Goal: Task Accomplishment & Management: Use online tool/utility

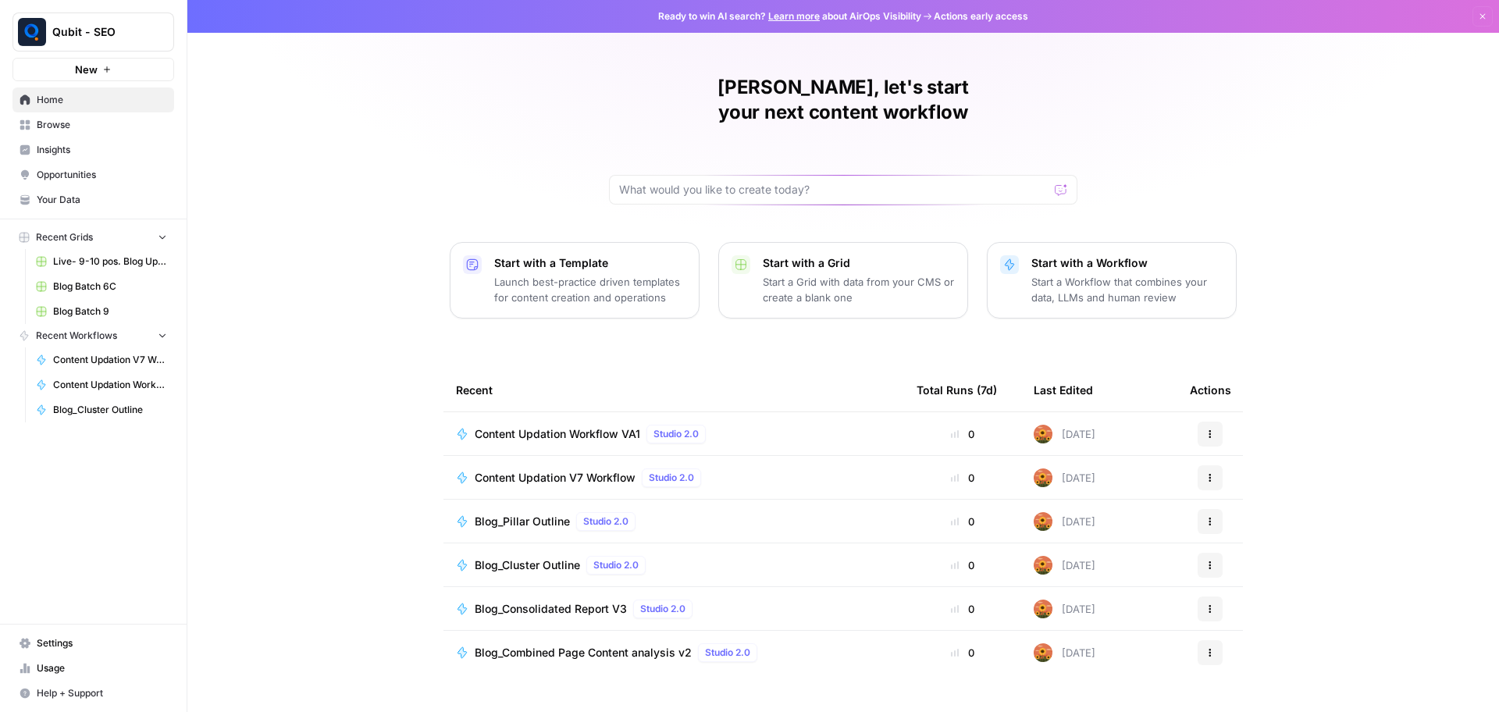
click at [614, 425] on div "Content Updation Workflow VA1 Studio 2.0" at bounding box center [593, 434] width 237 height 19
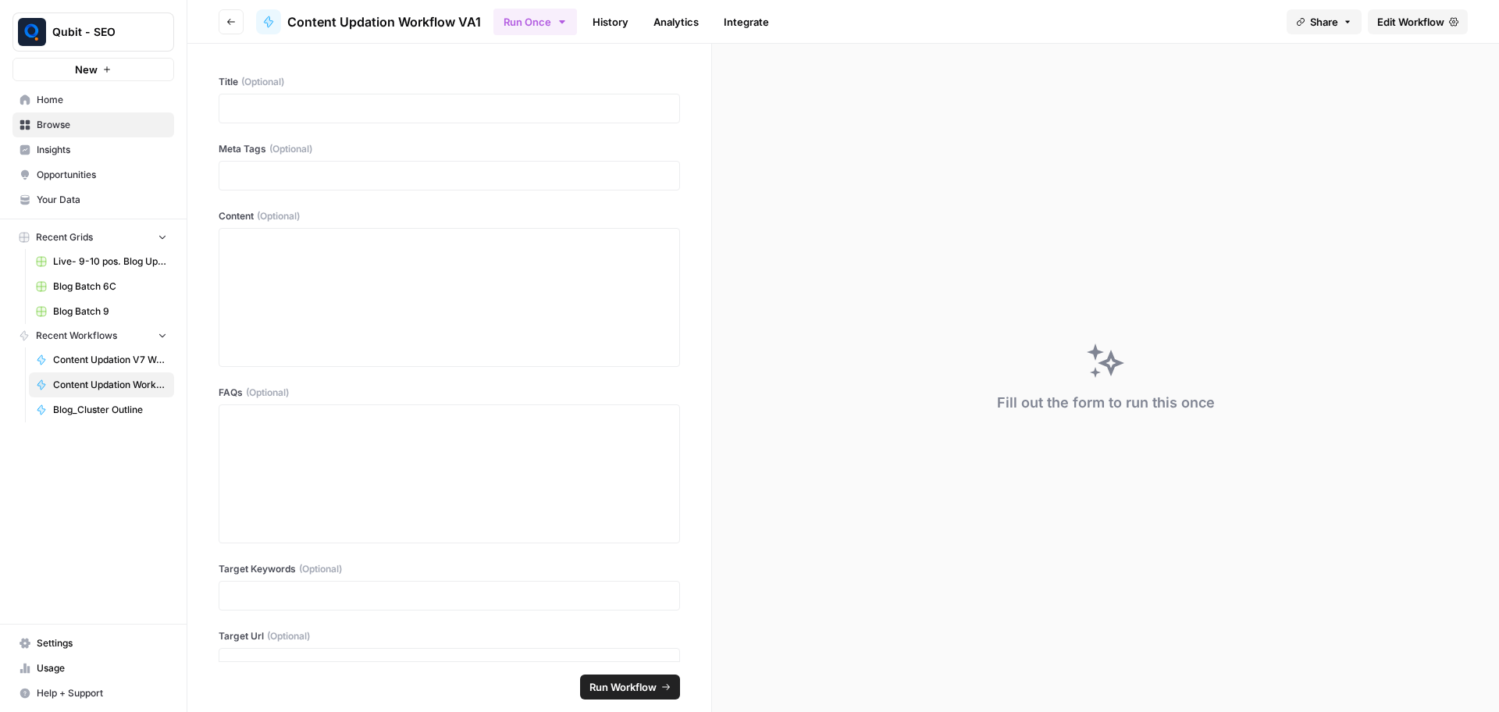
click at [1402, 20] on span "Edit Workflow" at bounding box center [1411, 22] width 67 height 16
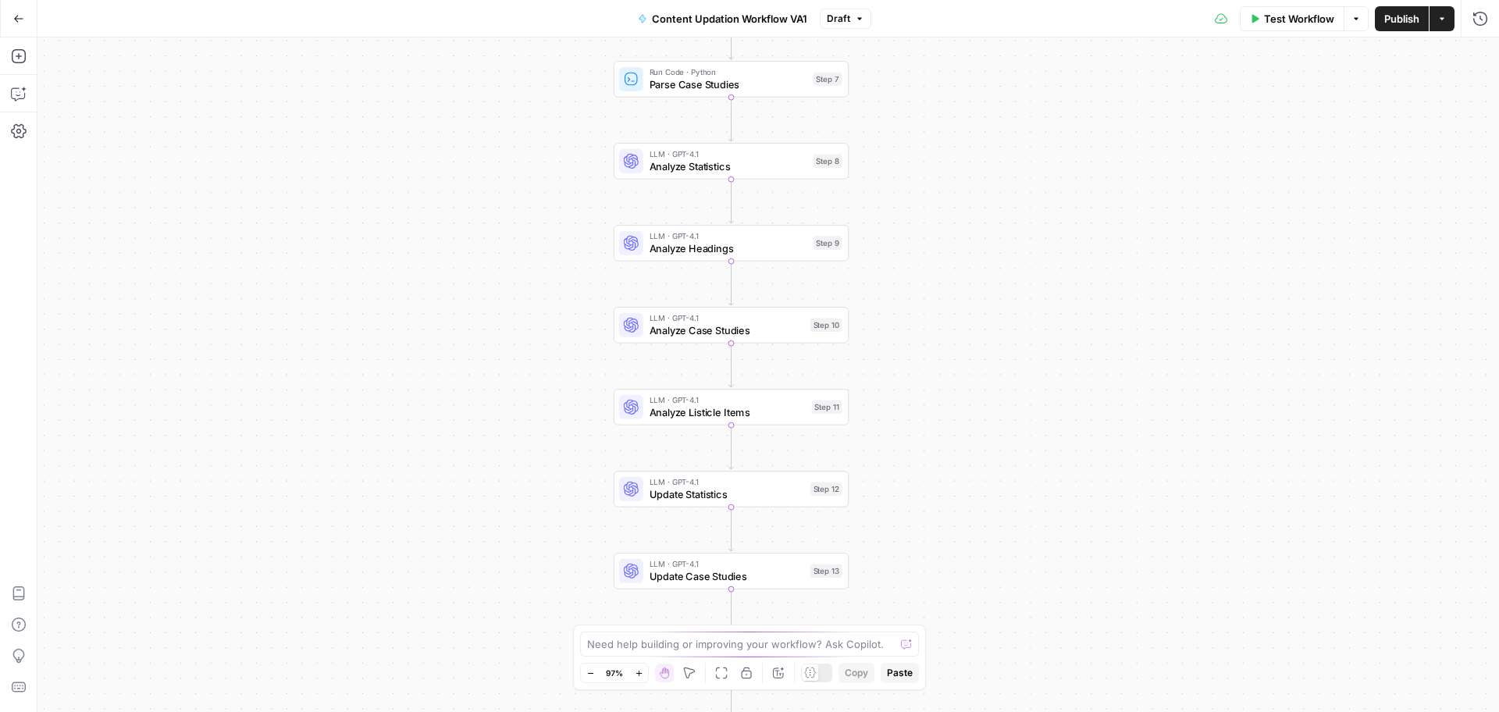
drag, startPoint x: 1032, startPoint y: 240, endPoint x: 1048, endPoint y: 554, distance: 314.3
click at [1048, 554] on div "Workflow Set Inputs Inputs LLM · GPT-4.1 Initial AI Search Content Optimization…" at bounding box center [768, 374] width 1462 height 675
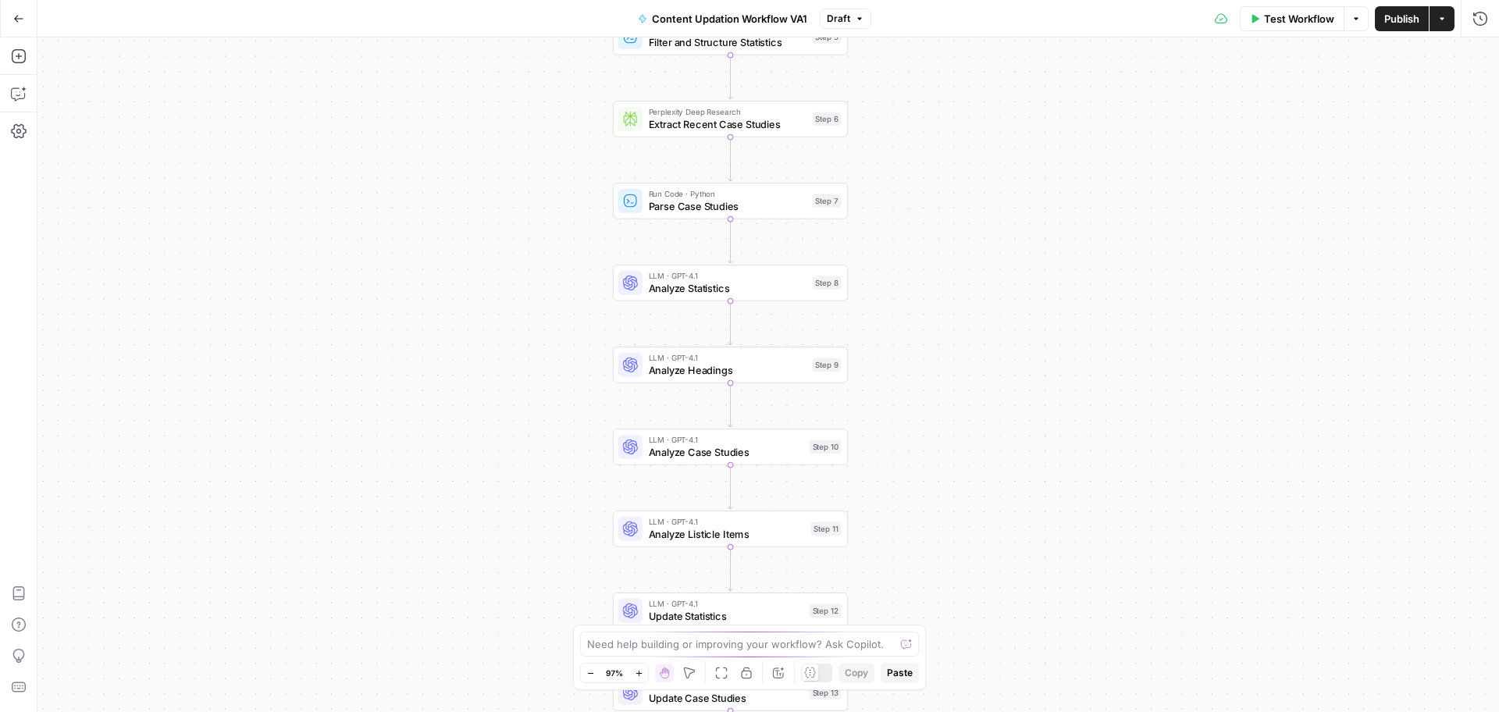
drag, startPoint x: 958, startPoint y: 305, endPoint x: 939, endPoint y: 498, distance: 193.9
click at [939, 498] on div "Workflow Set Inputs Inputs LLM · GPT-4.1 Initial AI Search Content Optimization…" at bounding box center [768, 374] width 1462 height 675
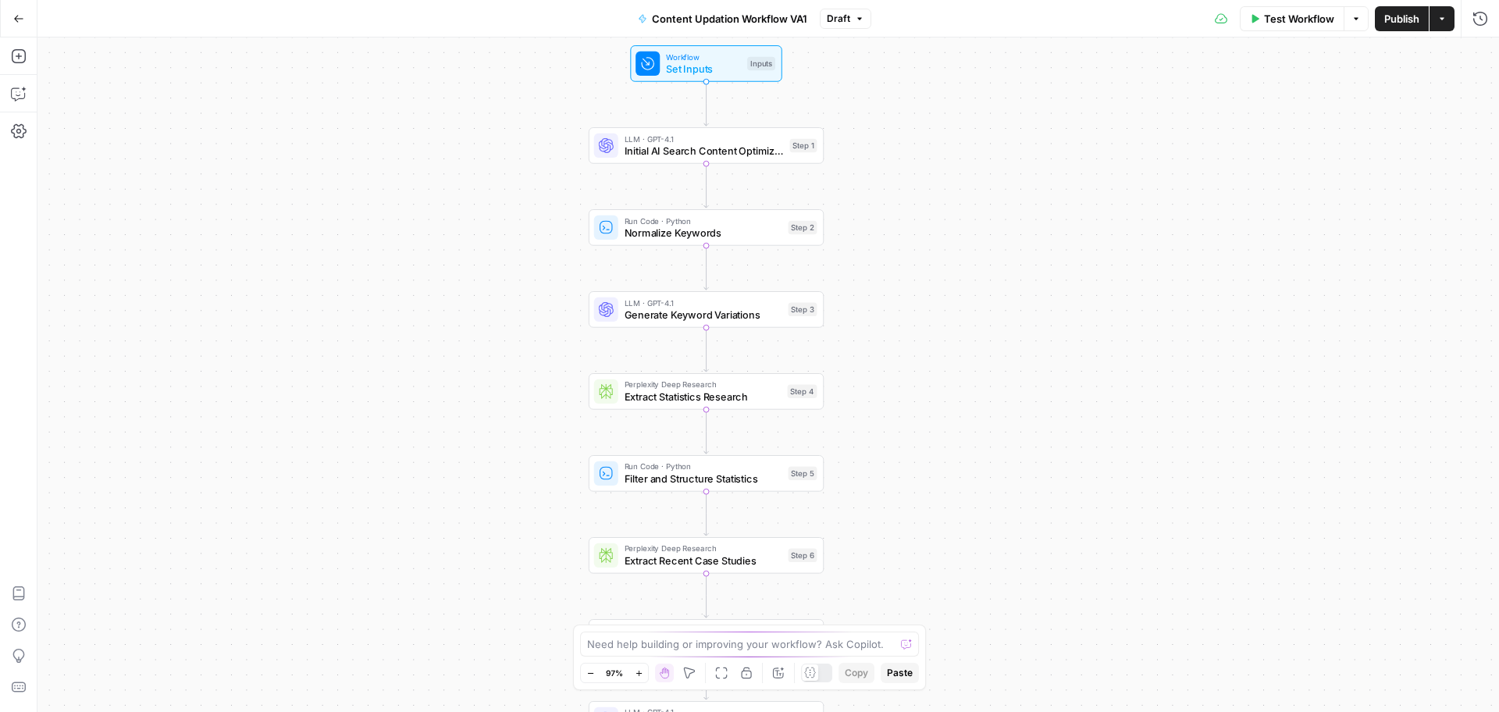
drag, startPoint x: 910, startPoint y: 255, endPoint x: 906, endPoint y: 511, distance: 255.4
click at [906, 511] on div "Workflow Set Inputs Inputs LLM · GPT-4.1 Initial AI Search Content Optimization…" at bounding box center [768, 374] width 1462 height 675
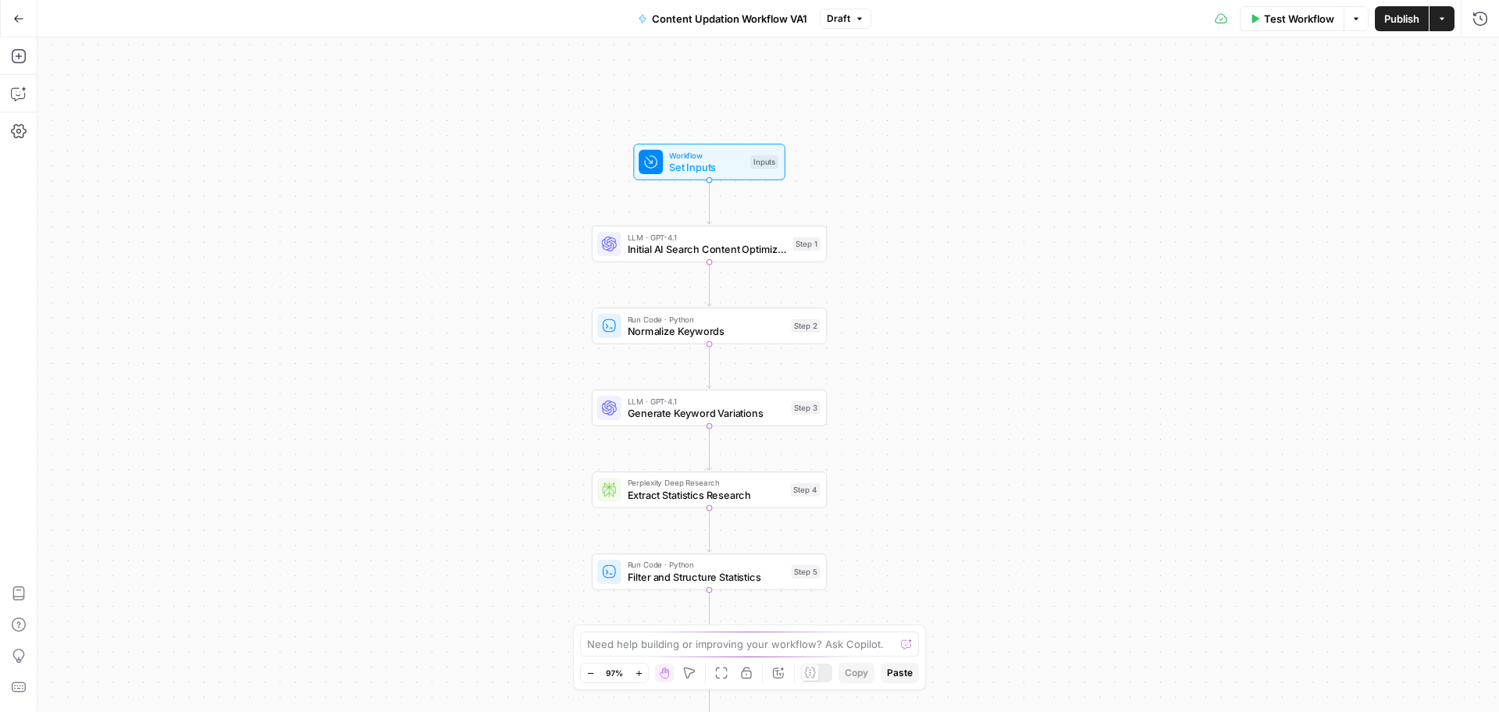
drag, startPoint x: 897, startPoint y: 205, endPoint x: 897, endPoint y: 308, distance: 103.9
click at [897, 308] on div "Workflow Set Inputs Inputs LLM · GPT-4.1 Initial AI Search Content Optimization…" at bounding box center [768, 374] width 1462 height 675
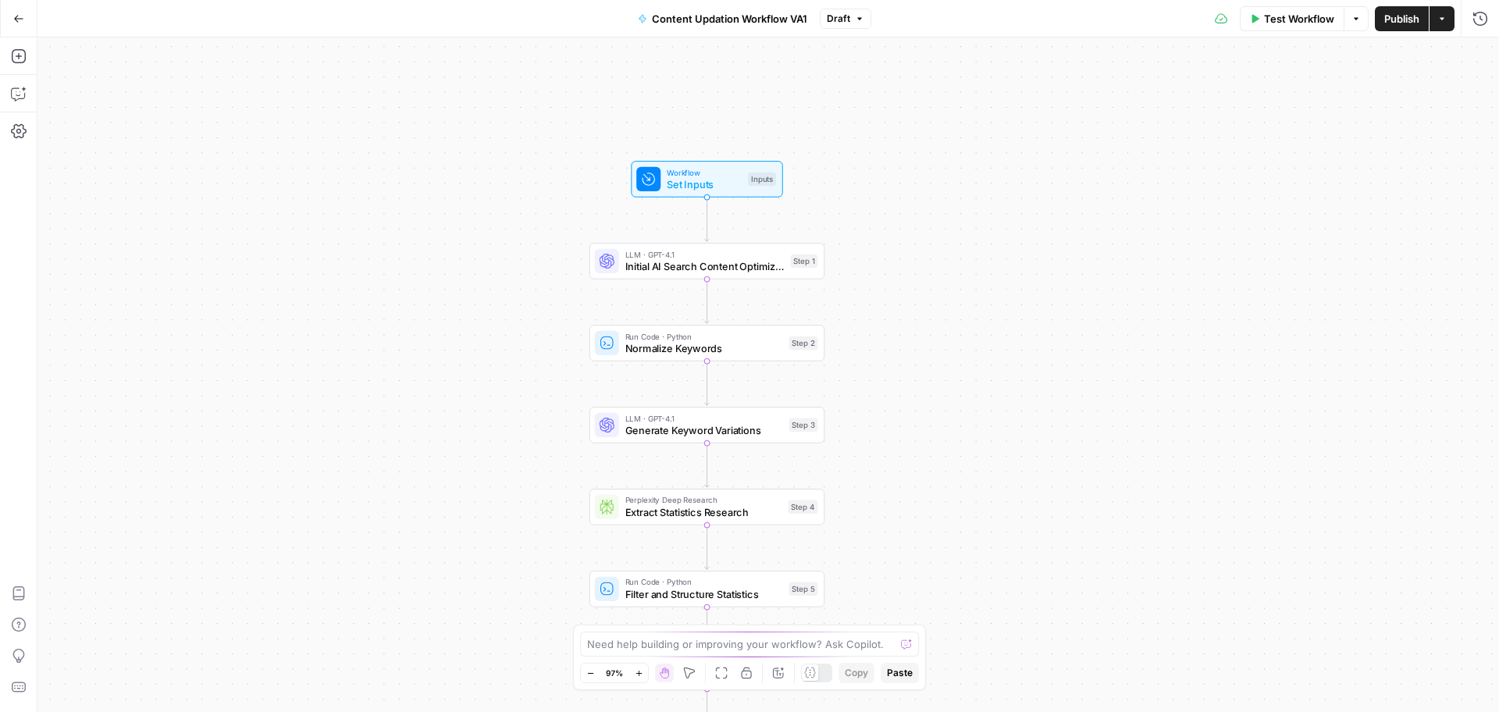
drag, startPoint x: 911, startPoint y: 301, endPoint x: 872, endPoint y: 49, distance: 254.5
click at [872, 49] on div "Workflow Set Inputs Inputs LLM · GPT-4.1 Initial AI Search Content Optimization…" at bounding box center [768, 374] width 1462 height 675
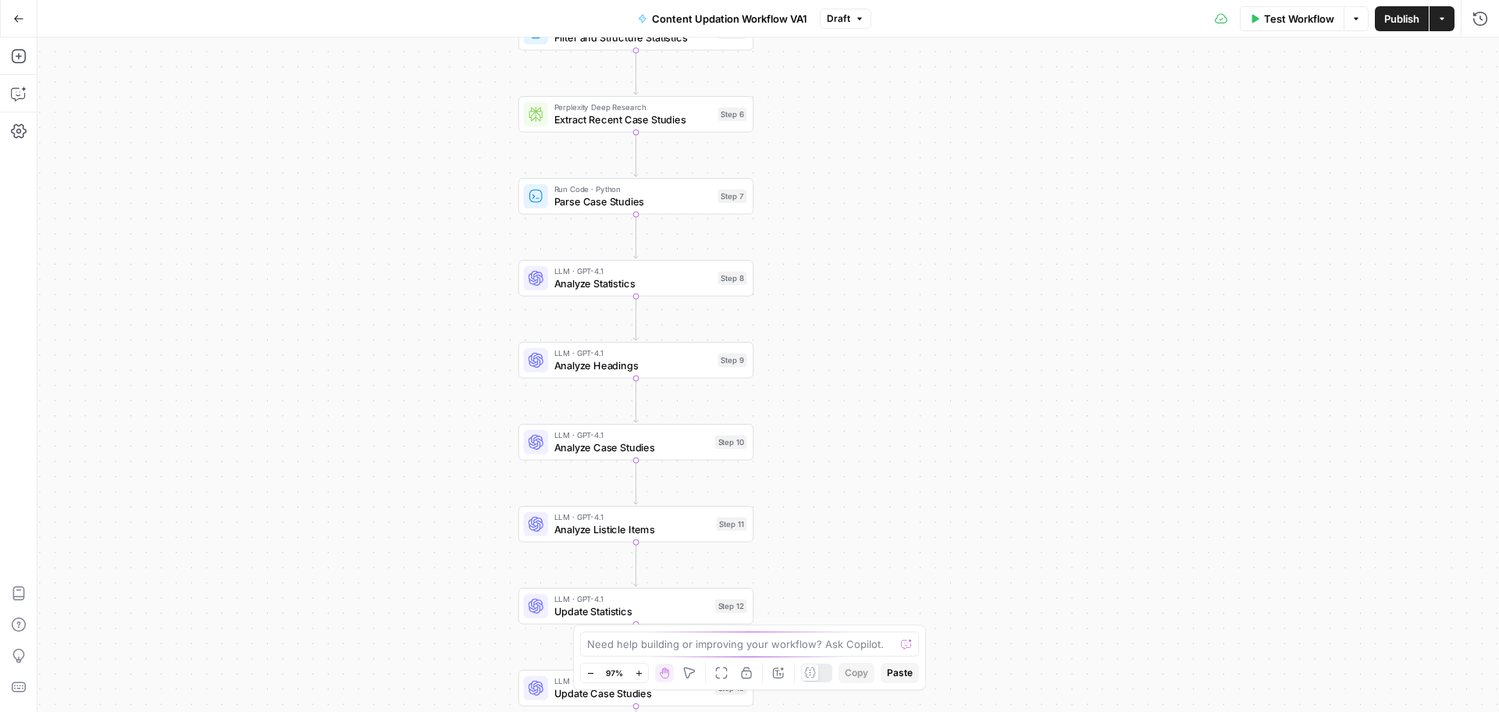
drag, startPoint x: 910, startPoint y: 451, endPoint x: 881, endPoint y: 126, distance: 326.9
click at [881, 126] on div "Workflow Set Inputs Inputs LLM · GPT-4.1 Initial AI Search Content Optimization…" at bounding box center [768, 374] width 1462 height 675
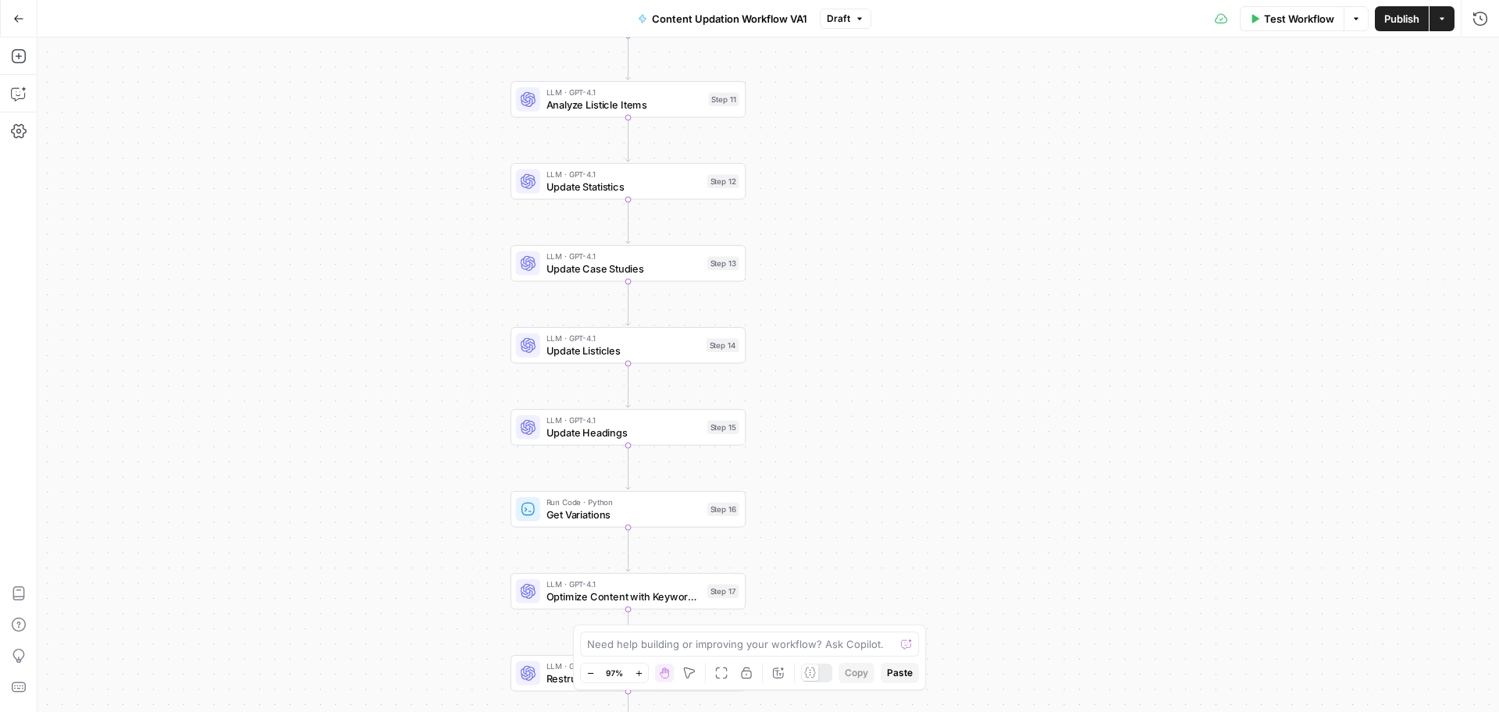
drag, startPoint x: 901, startPoint y: 557, endPoint x: 899, endPoint y: 102, distance: 454.5
click at [899, 102] on div "Workflow Set Inputs Inputs LLM · GPT-4.1 Initial AI Search Content Optimization…" at bounding box center [768, 374] width 1462 height 675
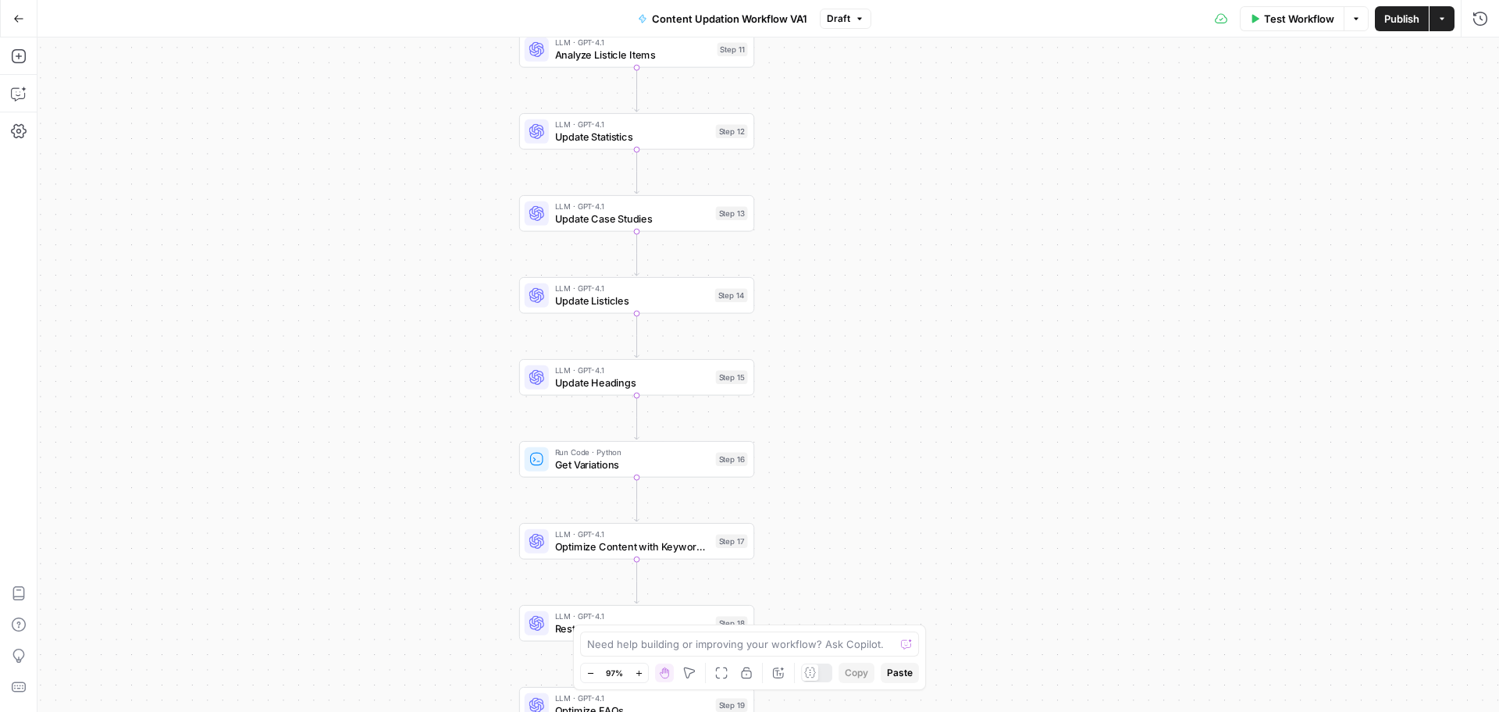
drag, startPoint x: 849, startPoint y: 454, endPoint x: 864, endPoint y: 127, distance: 328.3
click at [864, 127] on div "Workflow Set Inputs Inputs LLM · GPT-4.1 Initial AI Search Content Optimization…" at bounding box center [768, 374] width 1462 height 675
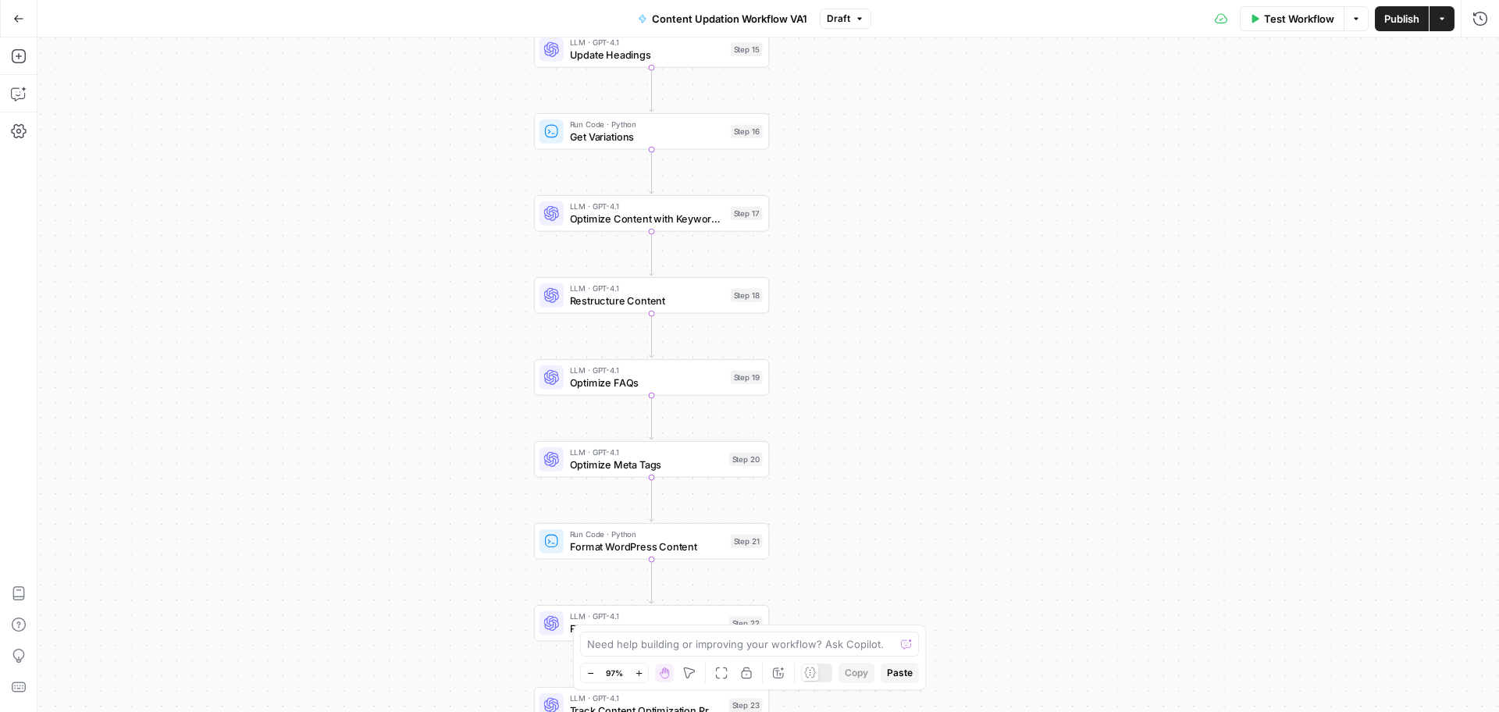
drag, startPoint x: 840, startPoint y: 430, endPoint x: 848, endPoint y: 59, distance: 371.8
click at [848, 59] on div "Workflow Set Inputs Inputs LLM · GPT-4.1 Initial AI Search Content Optimization…" at bounding box center [768, 374] width 1462 height 675
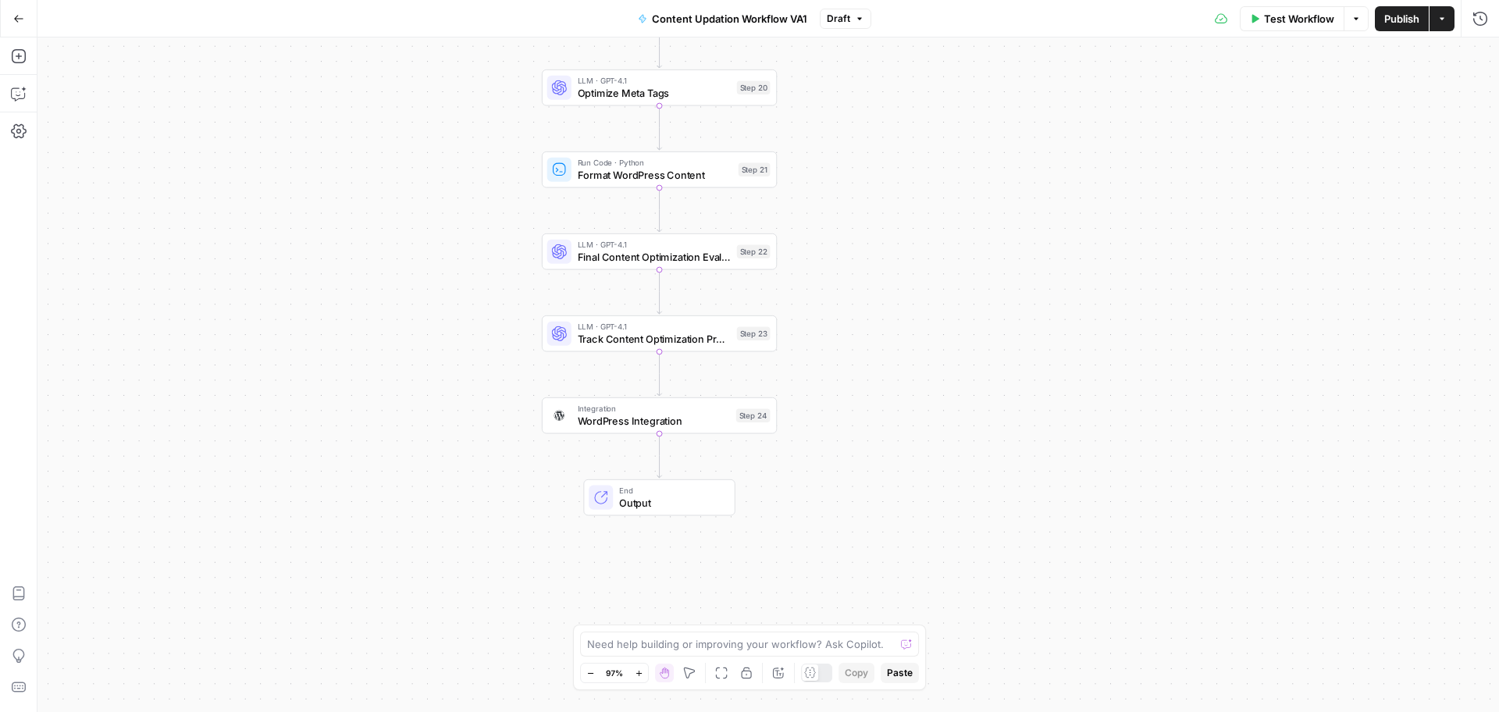
drag, startPoint x: 846, startPoint y: 343, endPoint x: 843, endPoint y: 319, distance: 23.5
click at [843, 319] on div "Workflow Set Inputs Inputs LLM · GPT-4.1 Initial AI Search Content Optimization…" at bounding box center [768, 374] width 1462 height 675
